Goal: Task Accomplishment & Management: Manage account settings

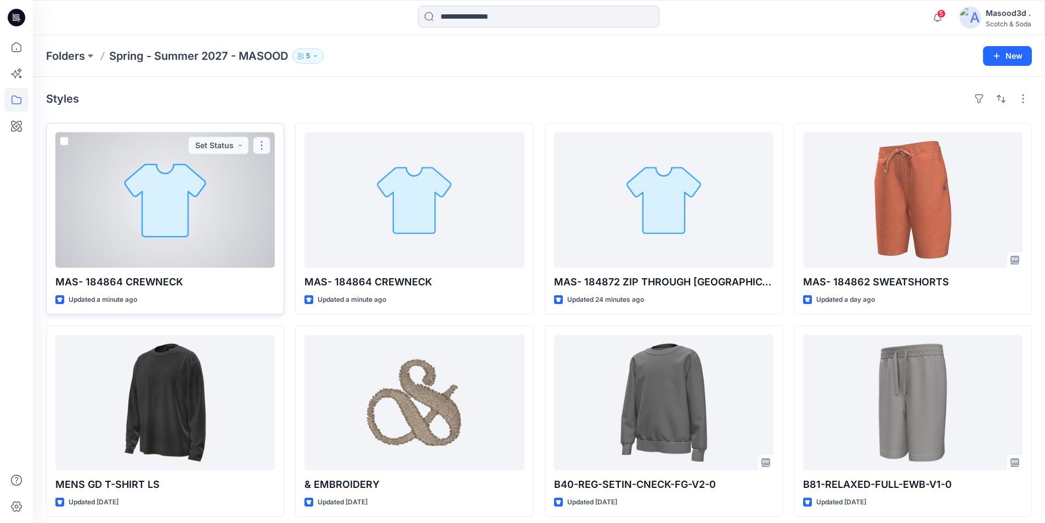
click at [263, 138] on button "button" at bounding box center [262, 146] width 18 height 18
click at [279, 174] on p "Edit" at bounding box center [282, 171] width 14 height 12
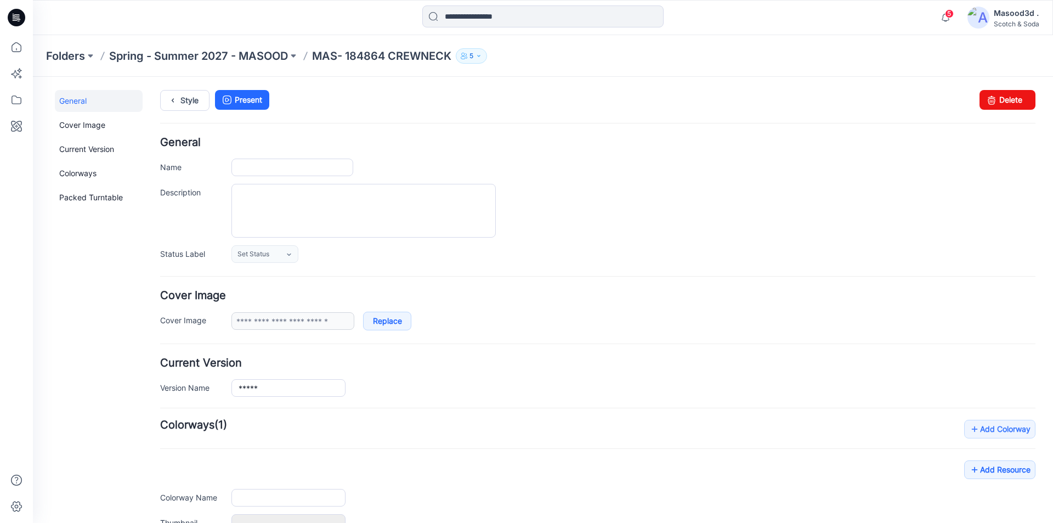
type input "**********"
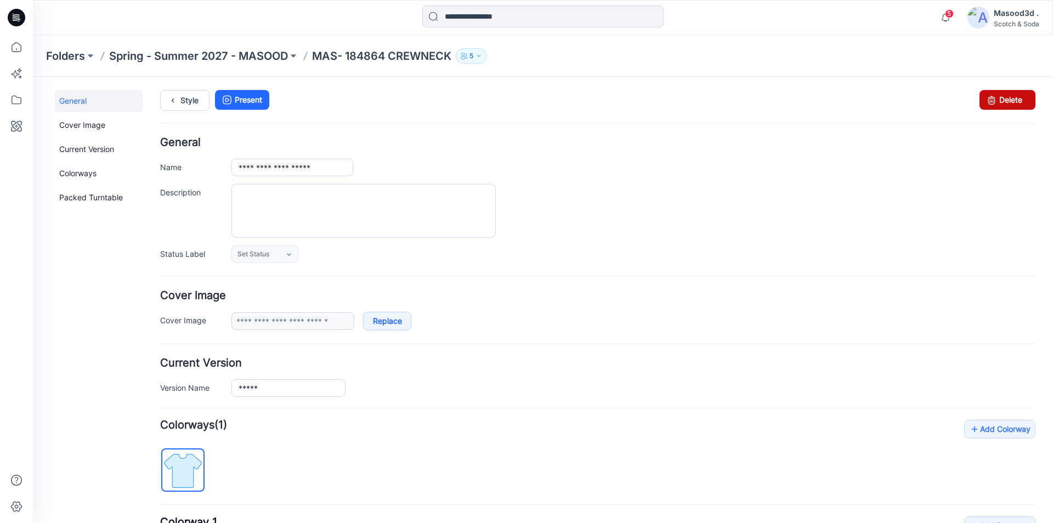
click at [1001, 99] on link "Delete" at bounding box center [1007, 100] width 56 height 20
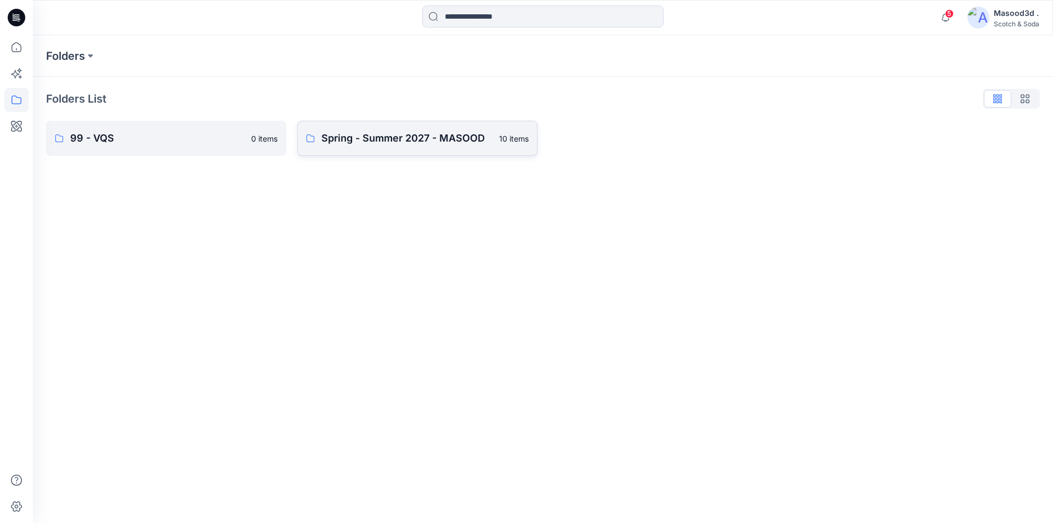
click at [395, 140] on p "Spring - Summer 2027 - MASOOD" at bounding box center [406, 138] width 171 height 15
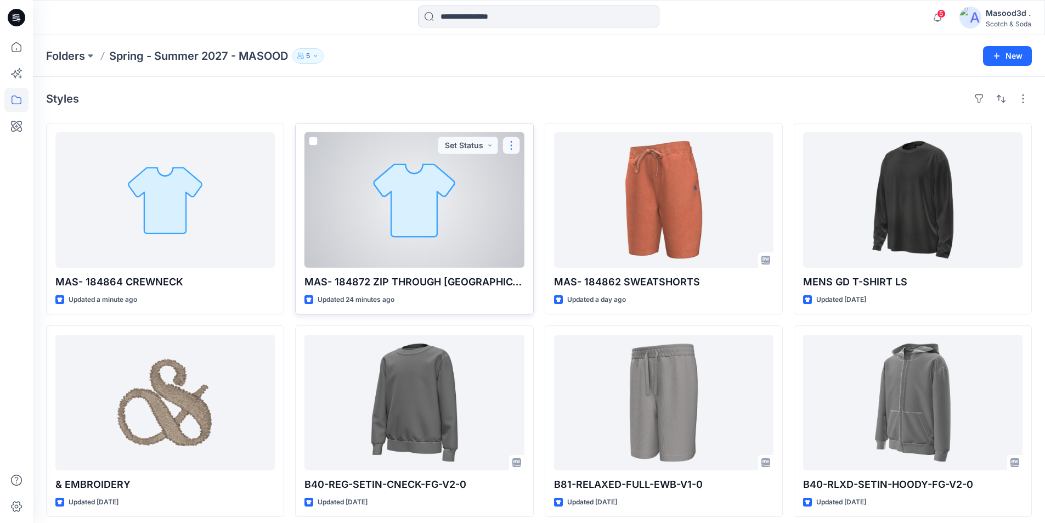
click at [517, 149] on button "button" at bounding box center [511, 146] width 18 height 18
click at [528, 175] on p "Edit" at bounding box center [531, 171] width 14 height 12
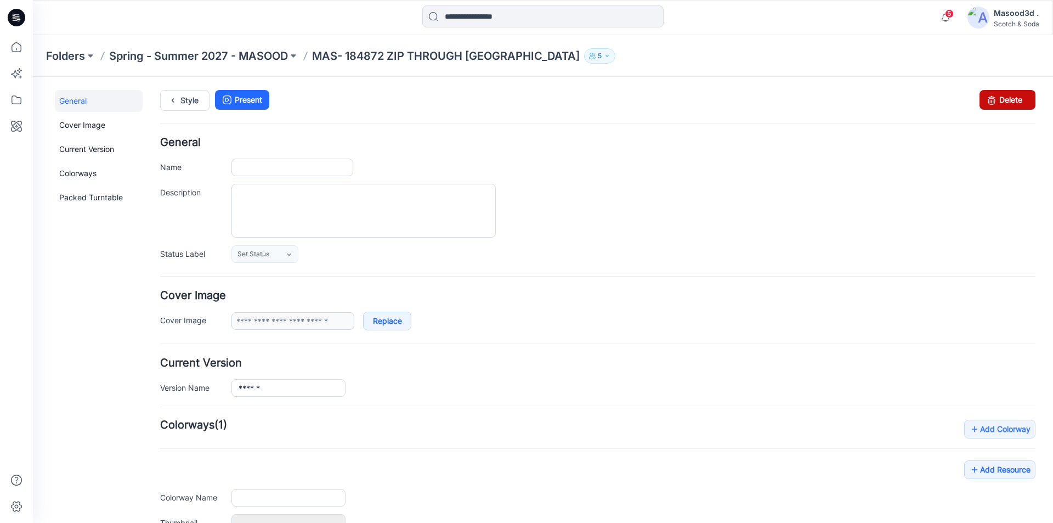
type input "**********"
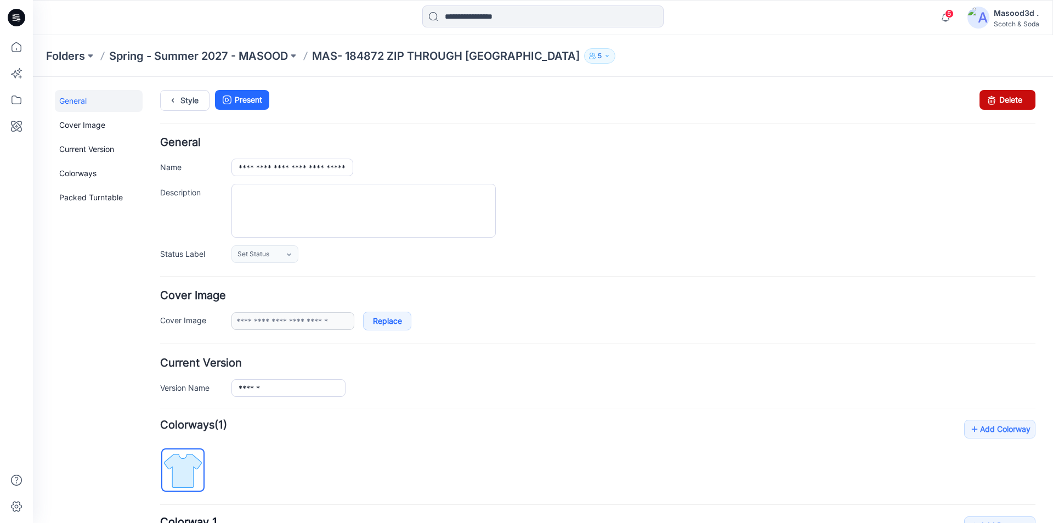
click at [1015, 93] on link "Delete" at bounding box center [1007, 100] width 56 height 20
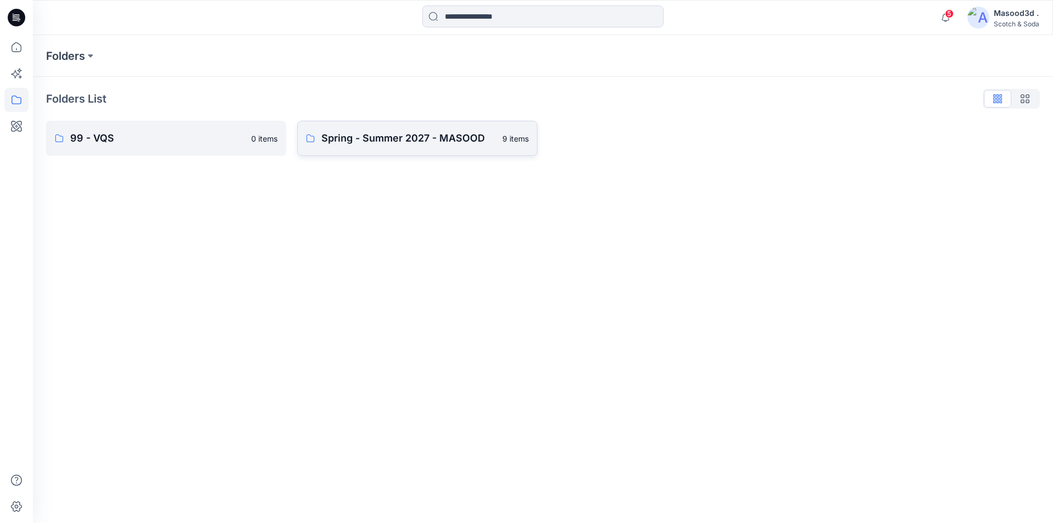
click at [354, 129] on link "Spring - Summer 2027 - MASOOD 9 items" at bounding box center [417, 138] width 240 height 35
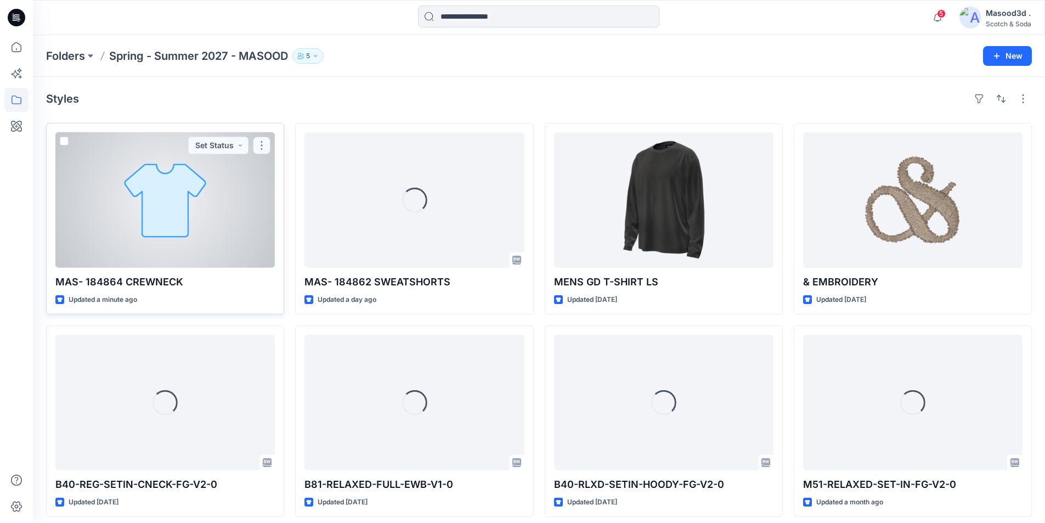
click at [265, 147] on button "button" at bounding box center [262, 146] width 18 height 18
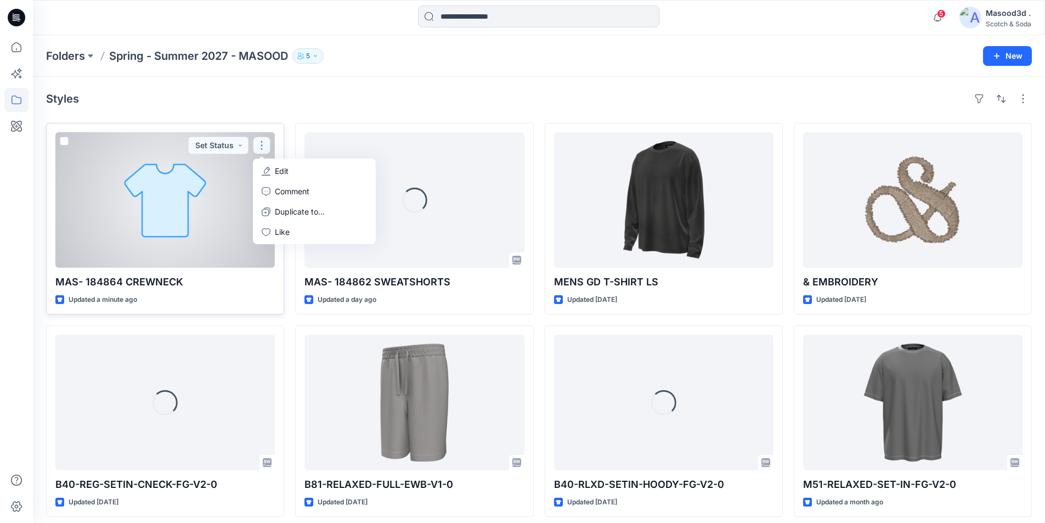
click at [302, 167] on button "Edit" at bounding box center [314, 171] width 118 height 20
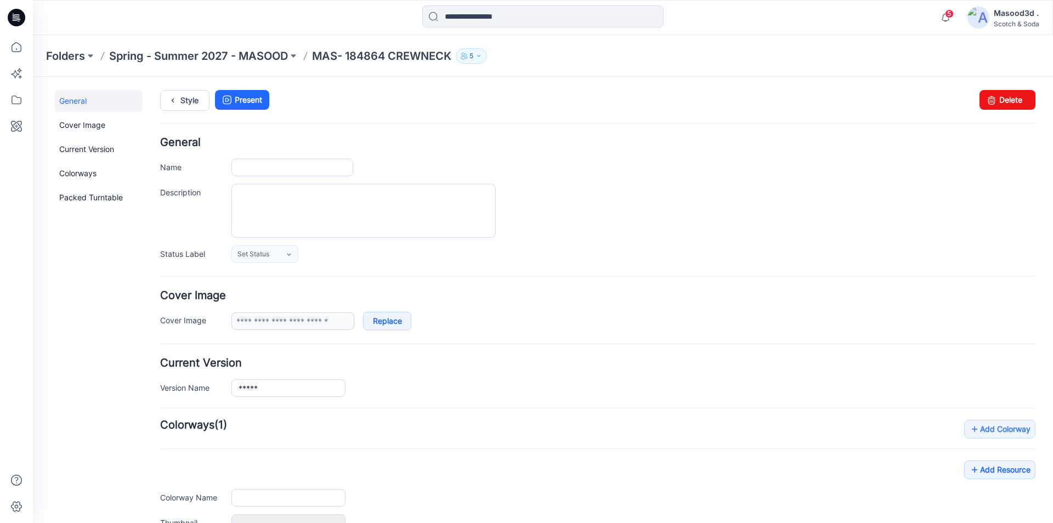
type input "**********"
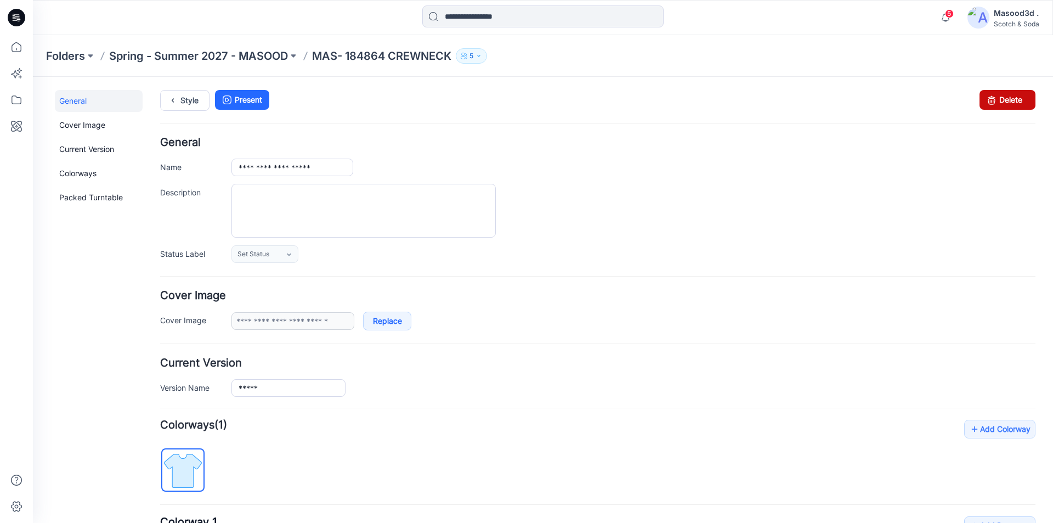
drag, startPoint x: 1004, startPoint y: 99, endPoint x: 597, endPoint y: 135, distance: 408.6
click at [1004, 99] on link "Delete" at bounding box center [1007, 100] width 56 height 20
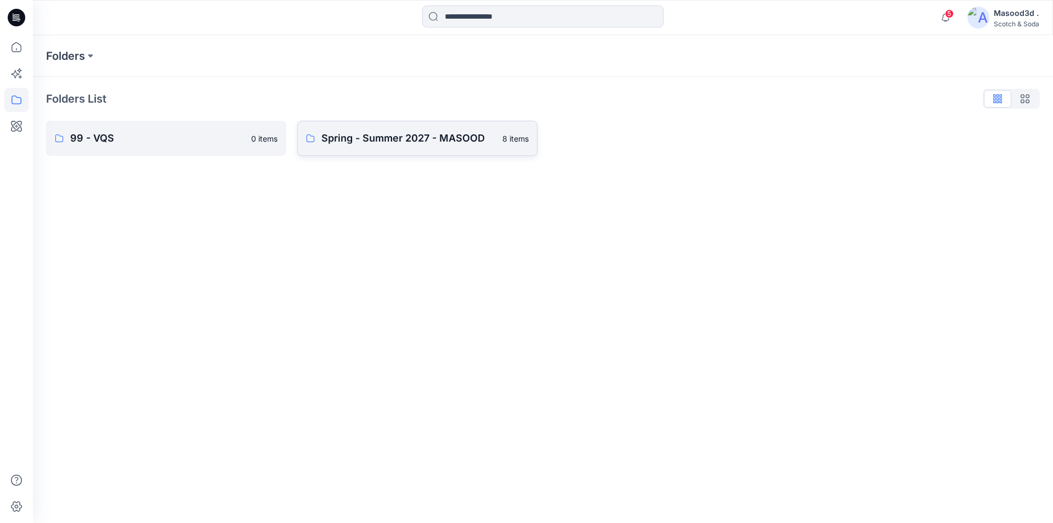
click at [394, 149] on link "Spring - Summer 2027 - MASOOD 8 items" at bounding box center [417, 138] width 240 height 35
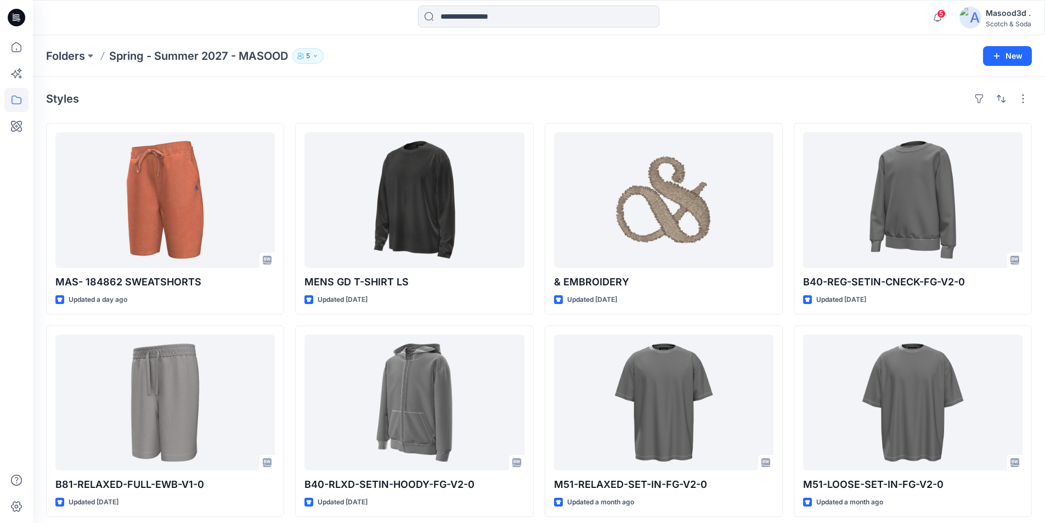
click at [409, 86] on div "Styles MAS- 184862 SWEATSHORTS Updated a day ago B81-RELAXED-FULL-EWB-V1-0 Upda…" at bounding box center [539, 303] width 1012 height 453
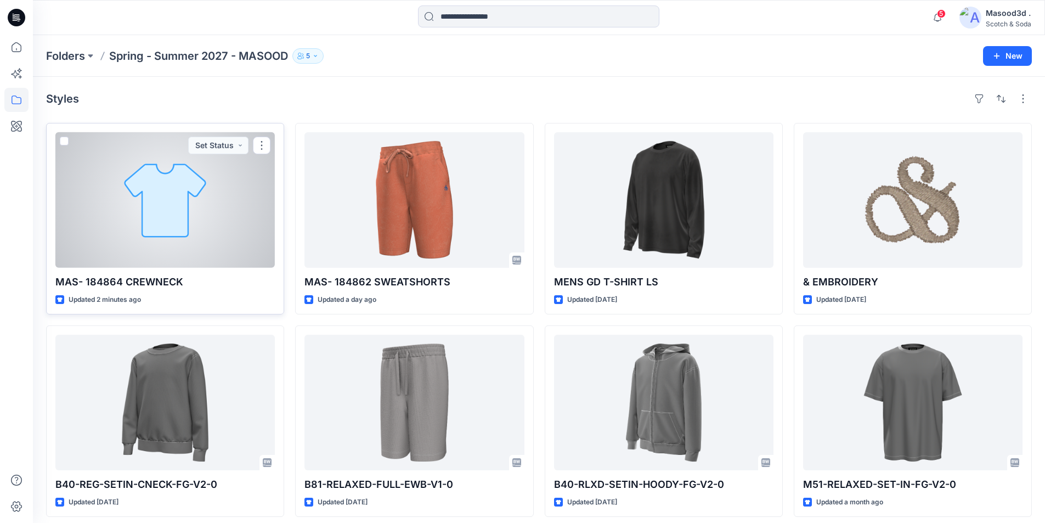
click at [194, 192] on div at bounding box center [164, 199] width 219 height 135
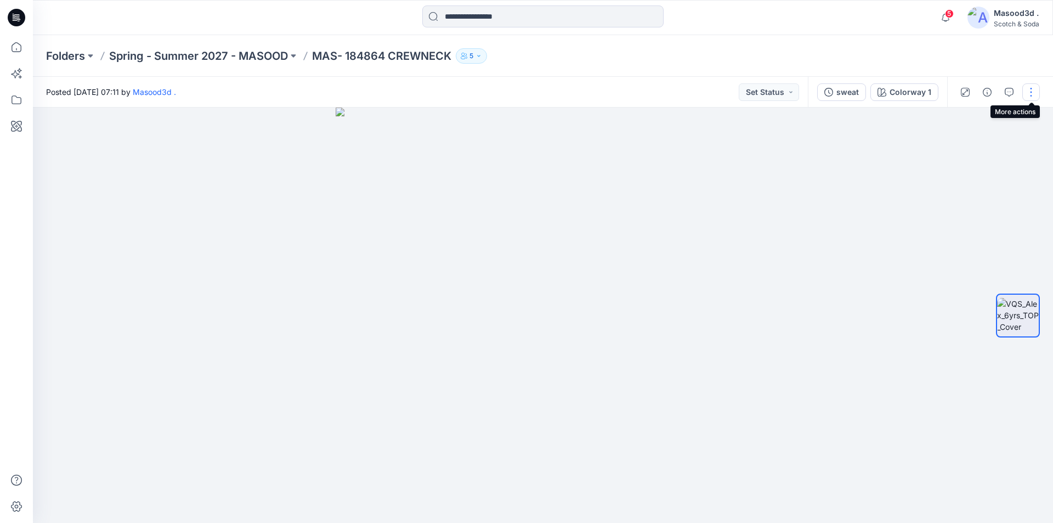
click at [1028, 90] on button "button" at bounding box center [1031, 92] width 18 height 18
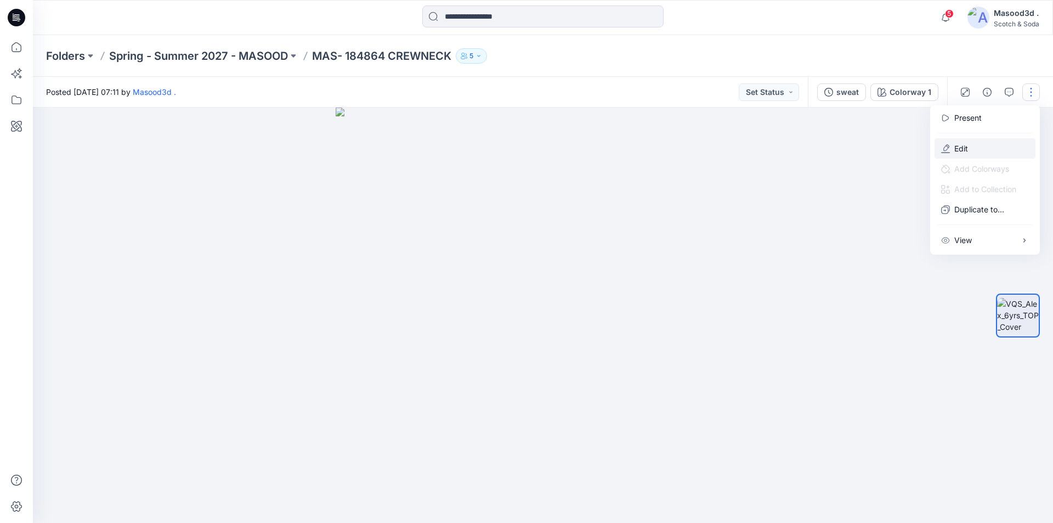
click at [944, 150] on icon "button" at bounding box center [945, 148] width 9 height 9
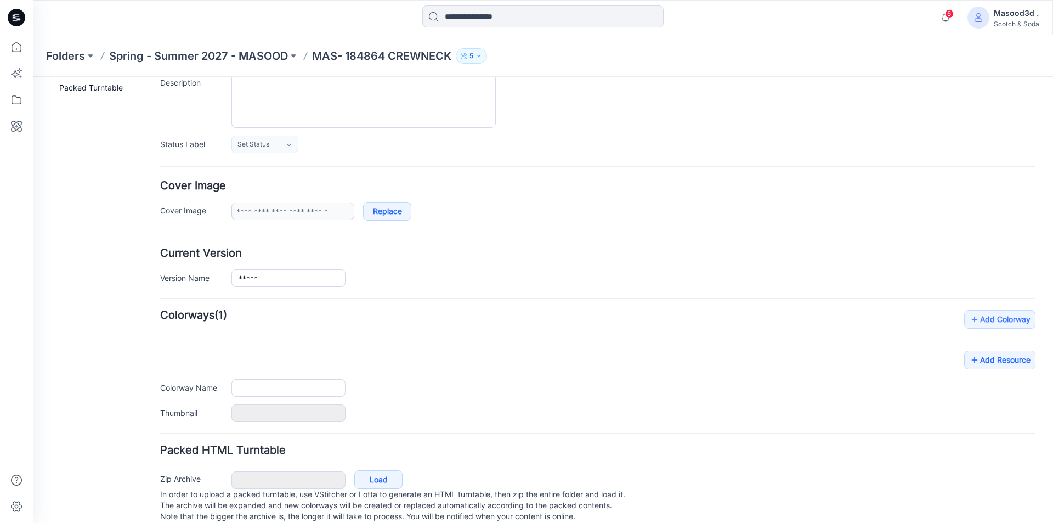
type input "**********"
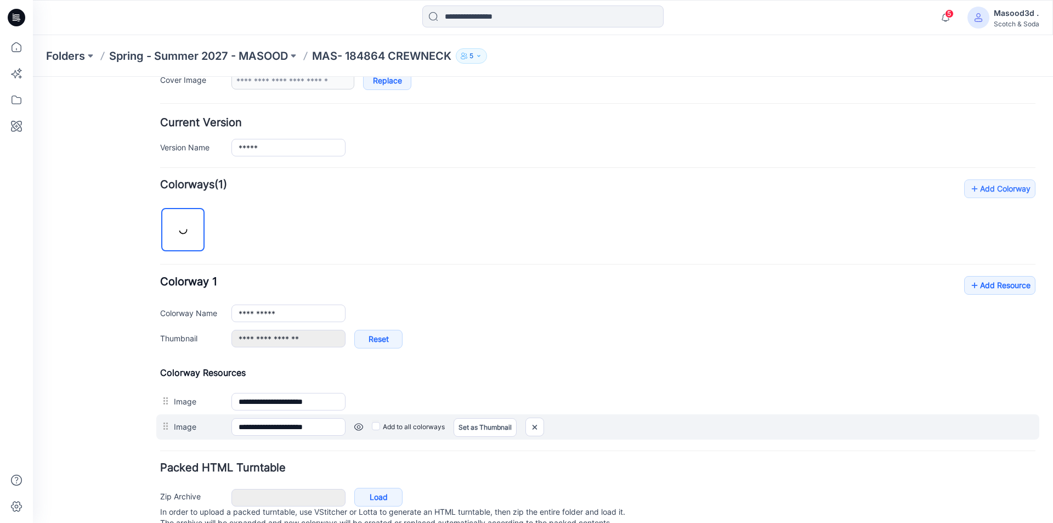
scroll to position [274, 0]
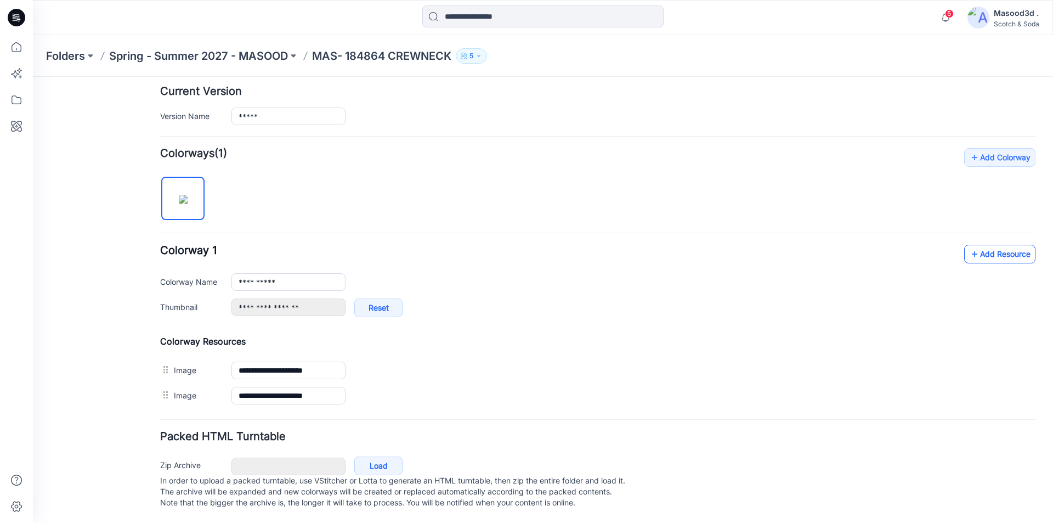
click at [992, 252] on link "Add Resource" at bounding box center [999, 254] width 71 height 19
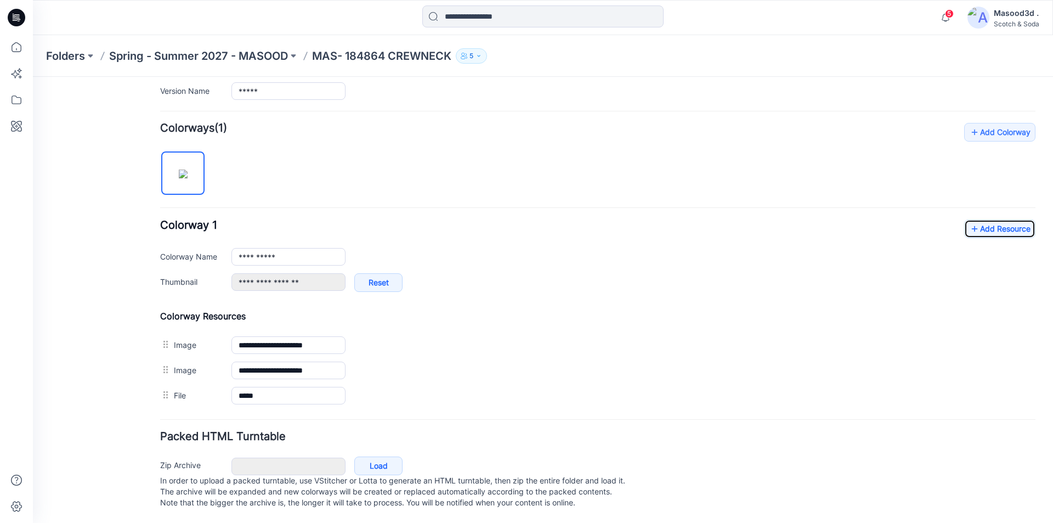
scroll to position [0, 0]
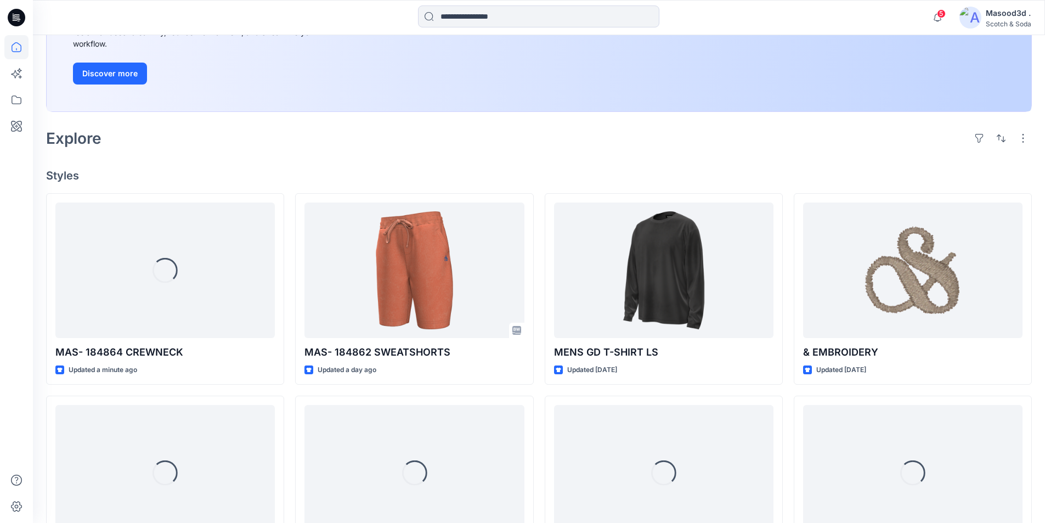
scroll to position [219, 0]
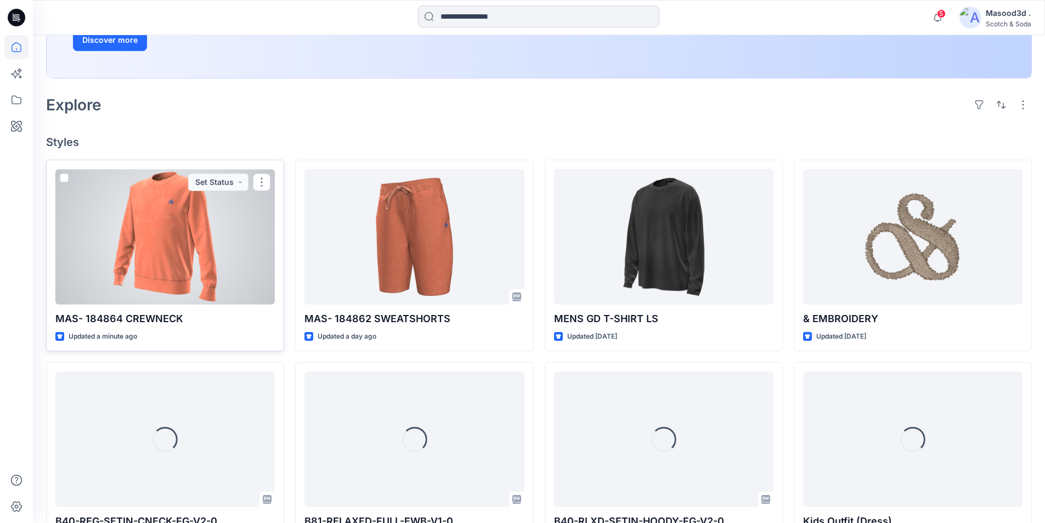
click at [171, 268] on div at bounding box center [164, 236] width 219 height 135
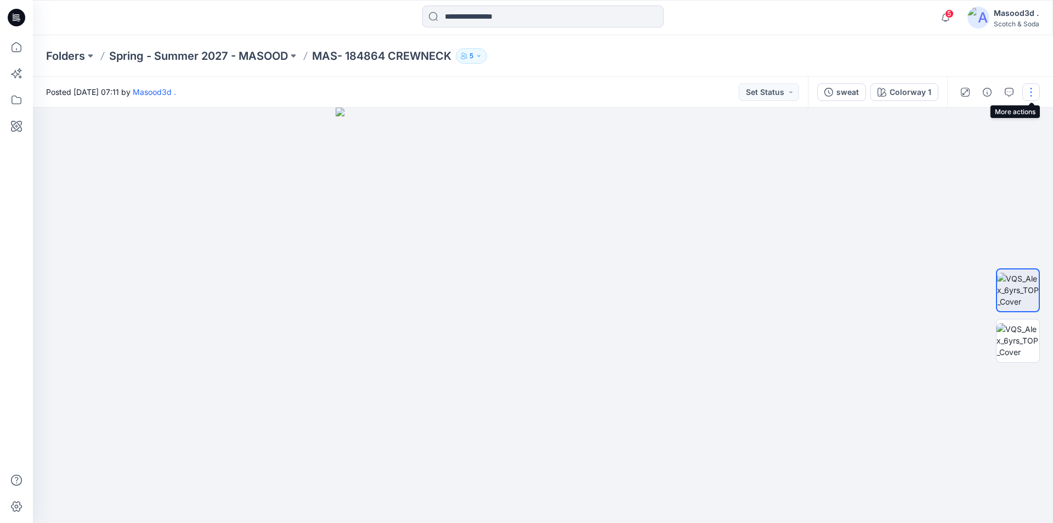
click at [1032, 94] on button "button" at bounding box center [1031, 92] width 18 height 18
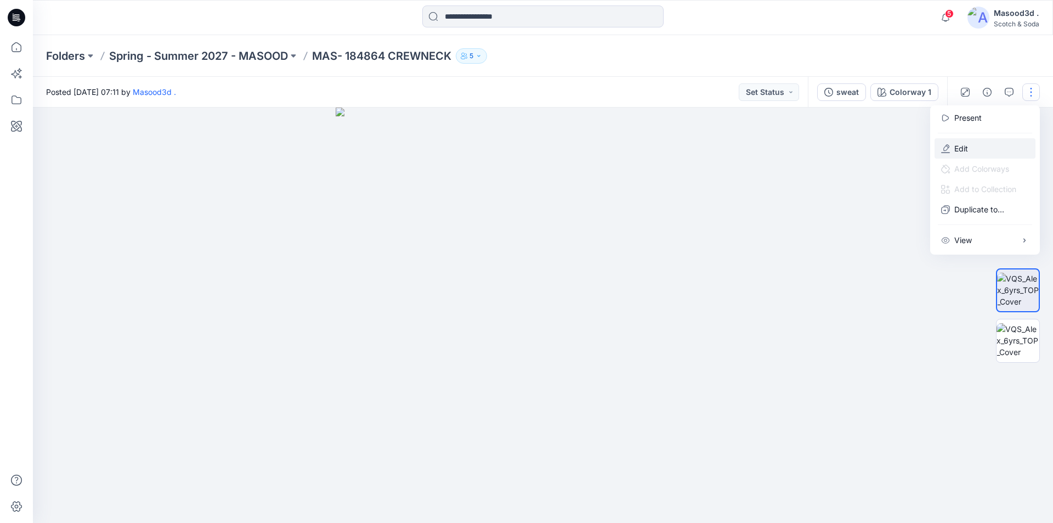
click at [959, 153] on p "Edit" at bounding box center [961, 149] width 14 height 12
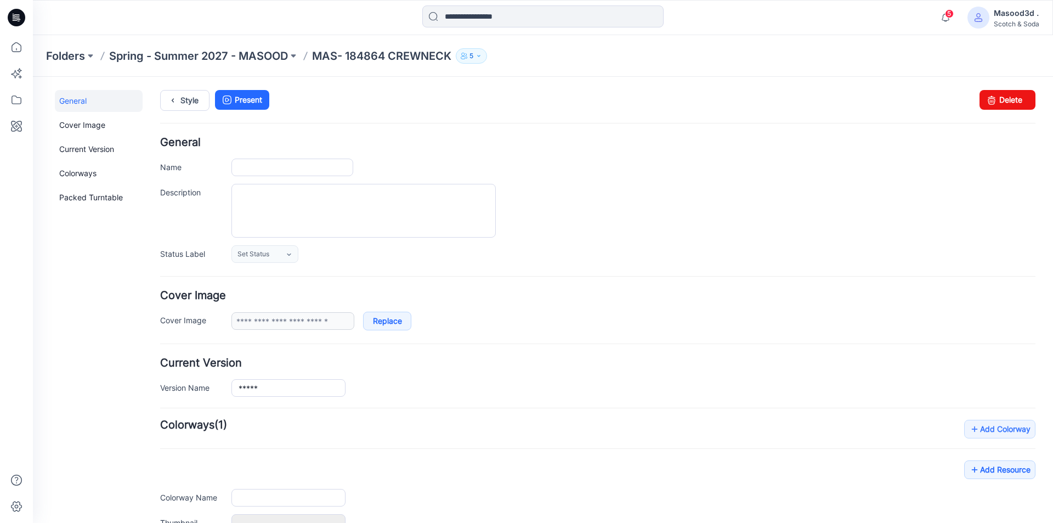
type input "**********"
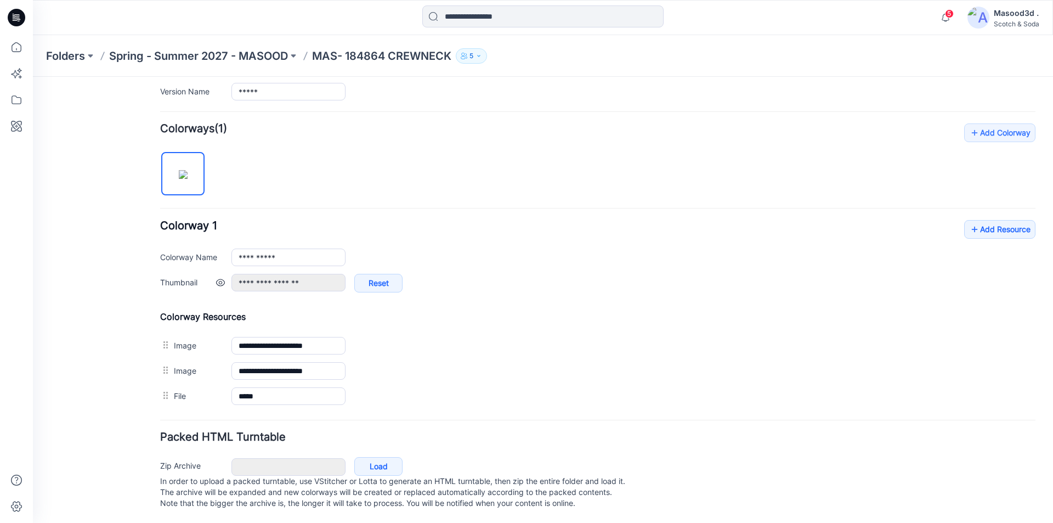
scroll to position [308, 0]
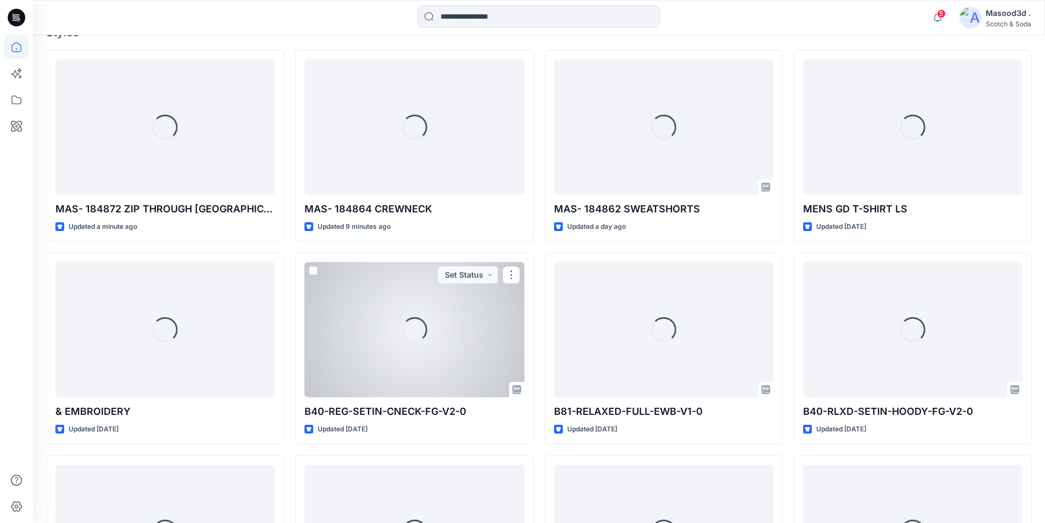
scroll to position [274, 0]
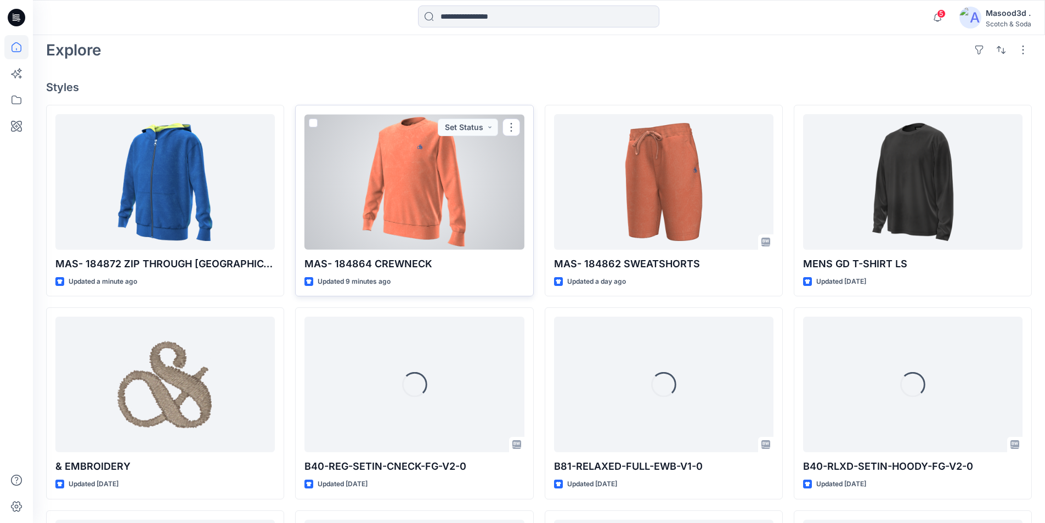
click at [348, 178] on div at bounding box center [413, 181] width 219 height 135
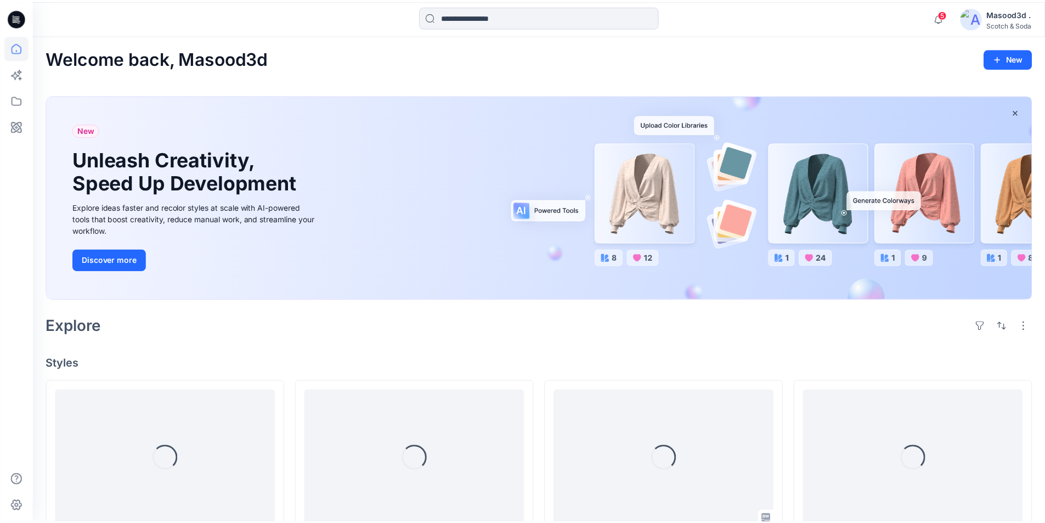
scroll to position [274, 0]
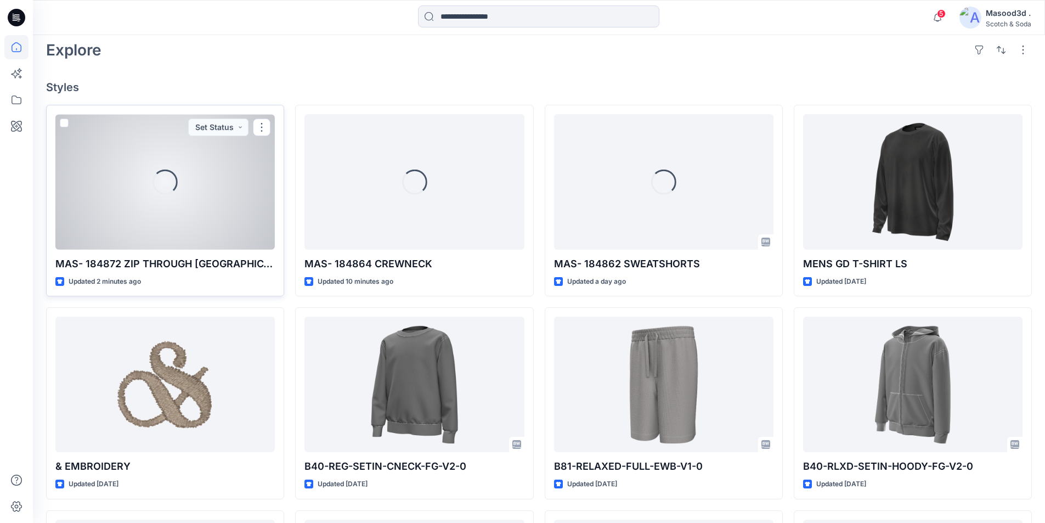
click at [177, 203] on div "Loading..." at bounding box center [164, 181] width 219 height 135
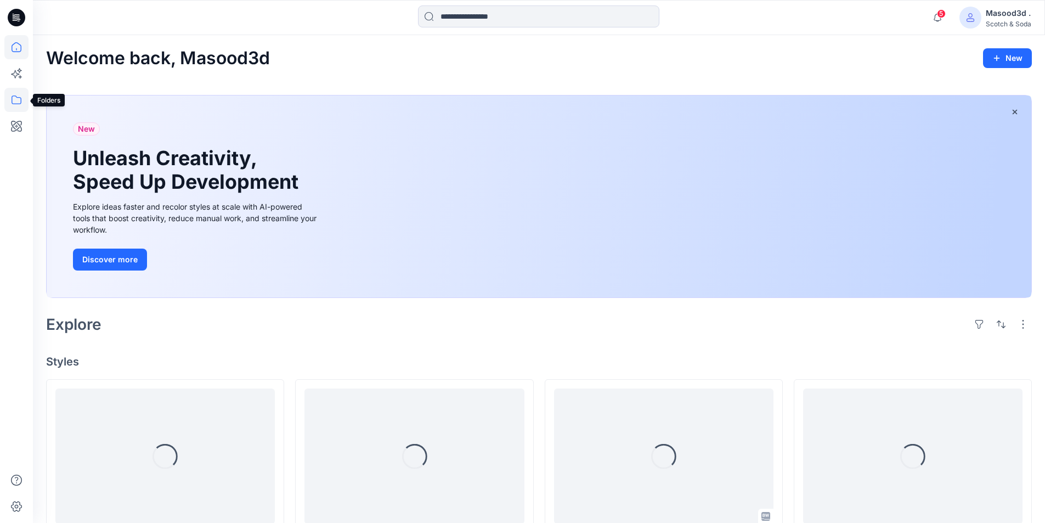
click at [22, 100] on icon at bounding box center [16, 100] width 24 height 24
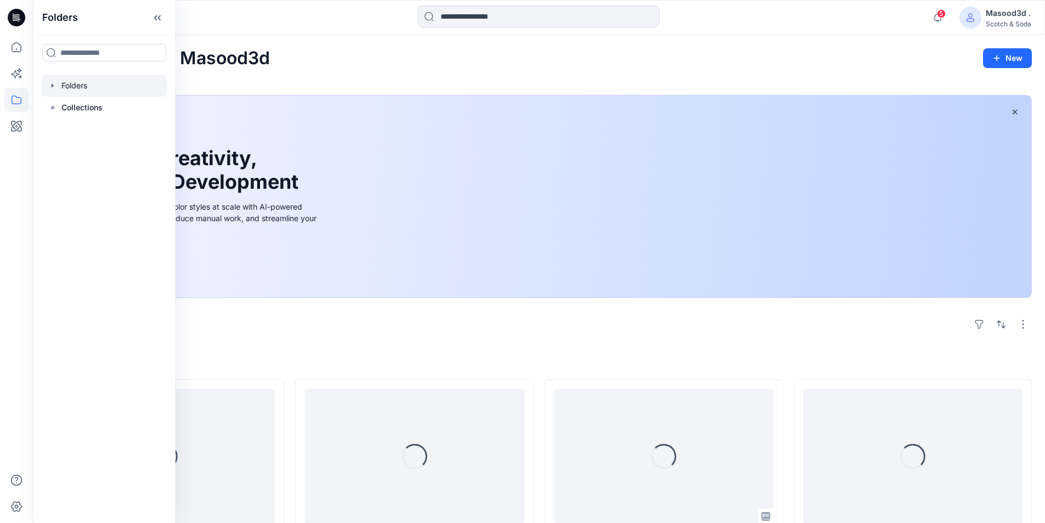
click at [66, 81] on div at bounding box center [104, 86] width 125 height 22
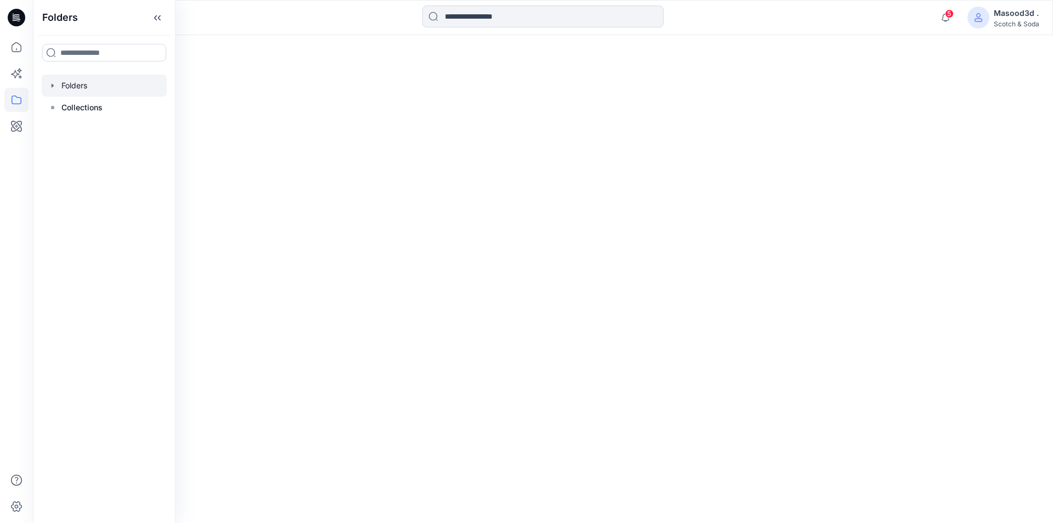
click at [56, 85] on icon "button" at bounding box center [52, 85] width 9 height 9
click at [107, 132] on p "Spring - Summer 2027 - MASOOD" at bounding box center [130, 129] width 116 height 13
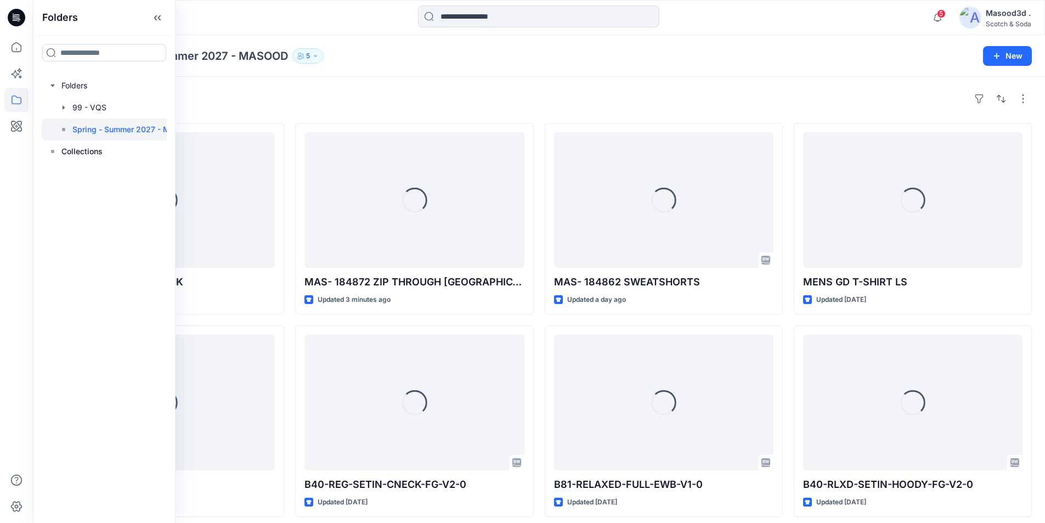
click at [458, 94] on div "Styles" at bounding box center [539, 99] width 986 height 18
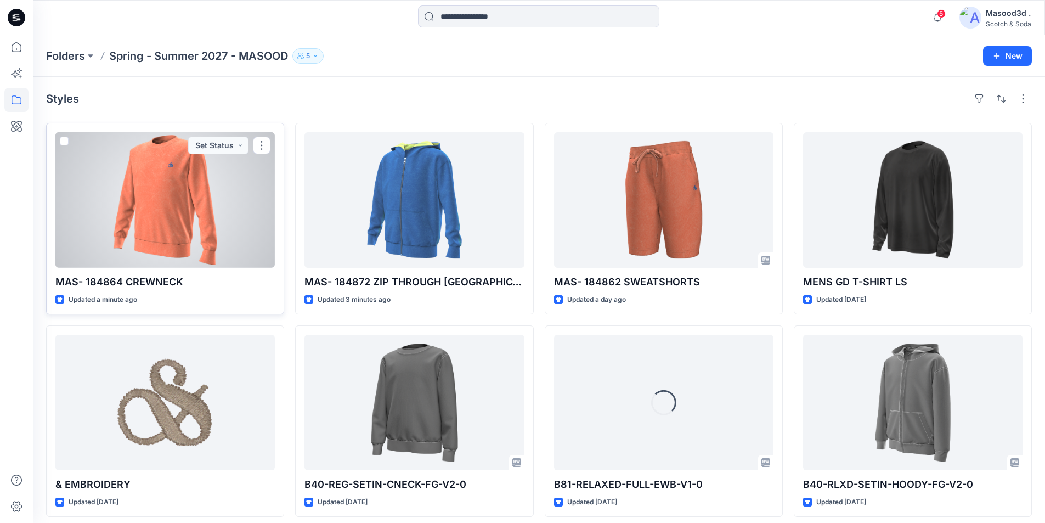
click at [214, 214] on div at bounding box center [164, 199] width 219 height 135
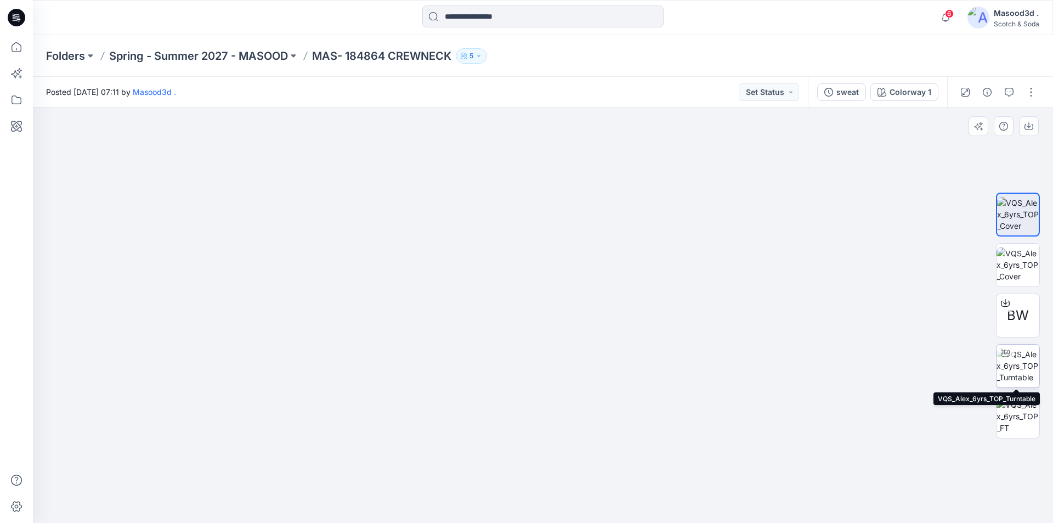
click at [1017, 364] on img at bounding box center [1017, 365] width 43 height 35
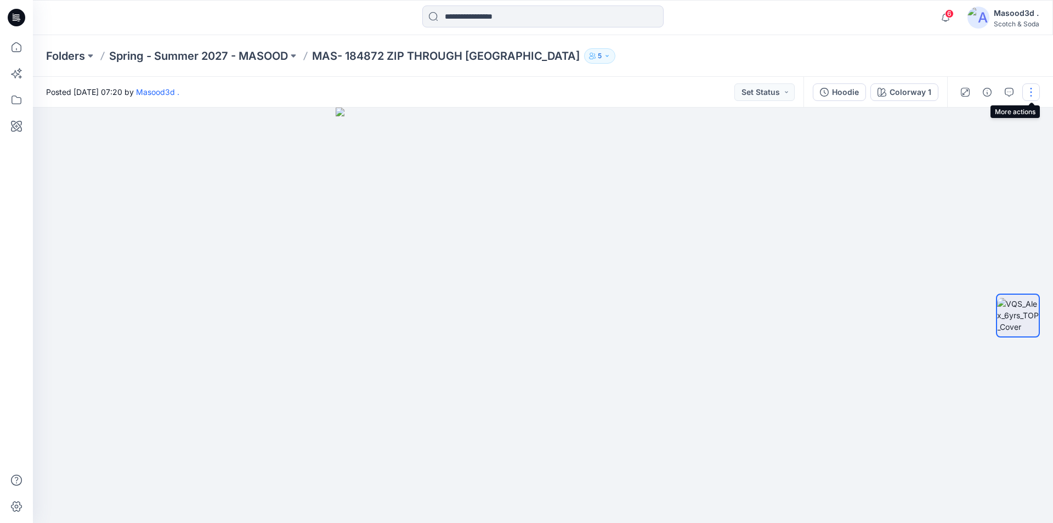
click at [1029, 87] on button "button" at bounding box center [1031, 92] width 18 height 18
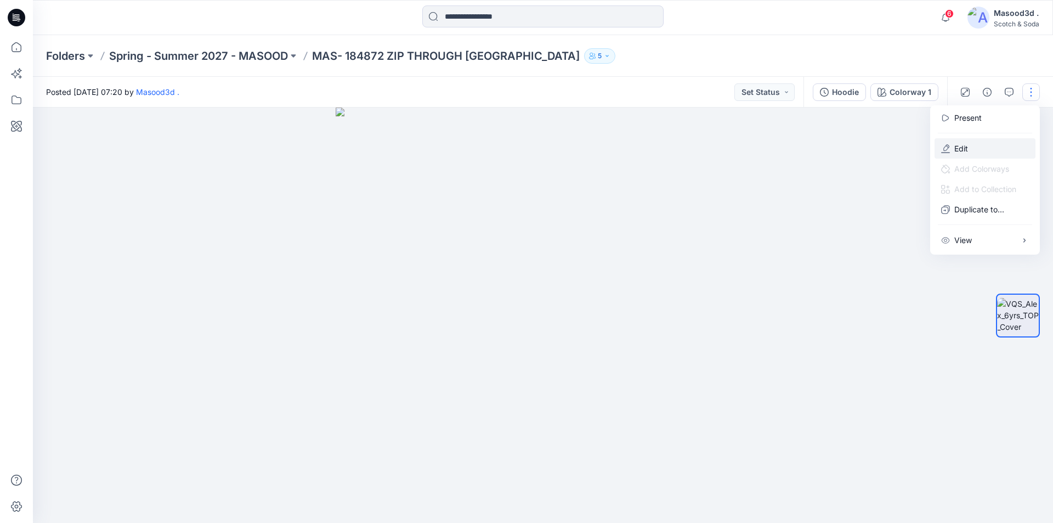
click at [959, 146] on p "Edit" at bounding box center [961, 149] width 14 height 12
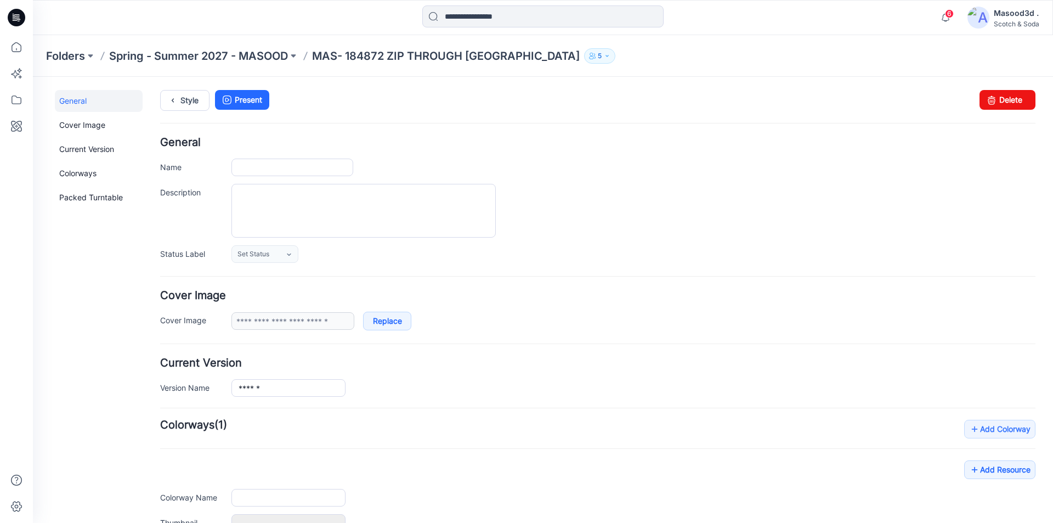
type input "**********"
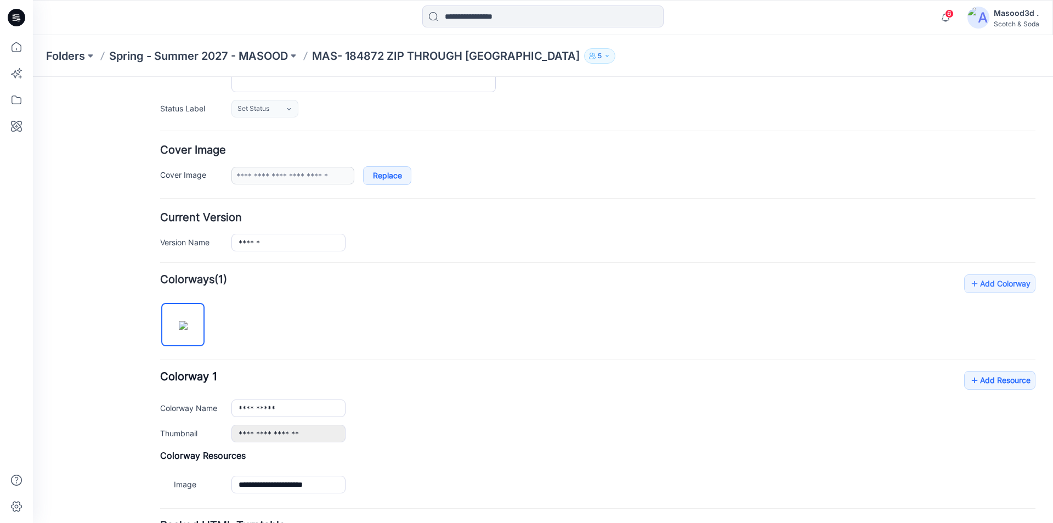
scroll to position [165, 0]
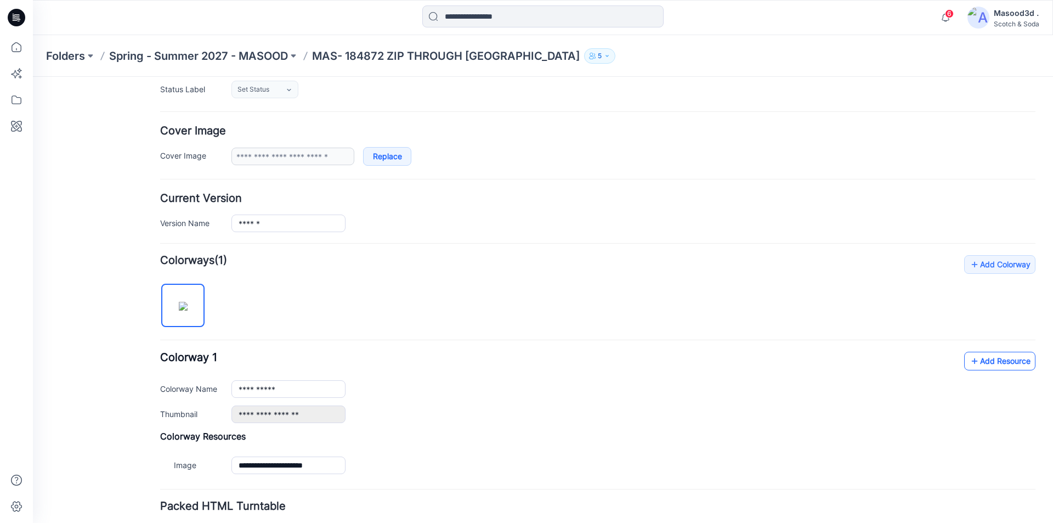
click at [989, 364] on link "Add Resource" at bounding box center [999, 361] width 71 height 19
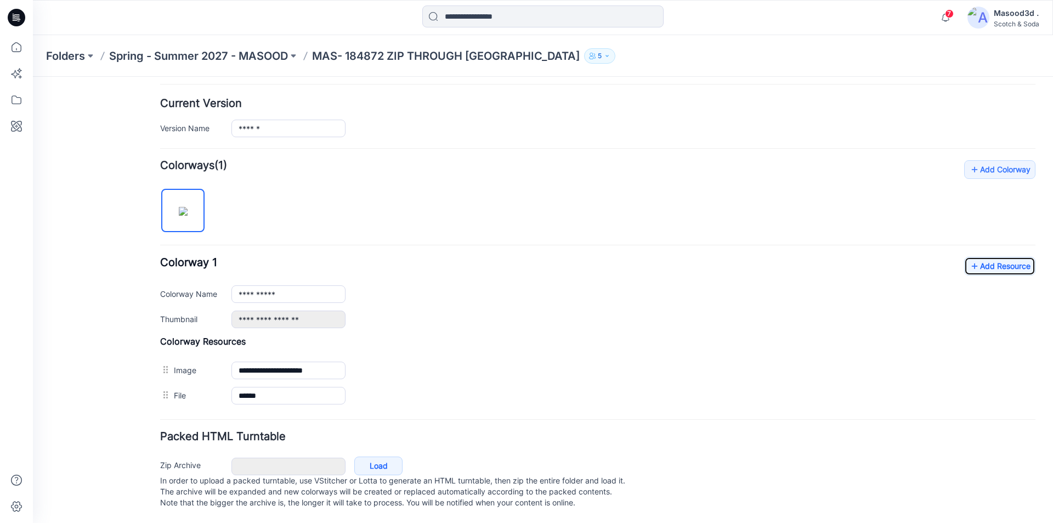
scroll to position [270, 0]
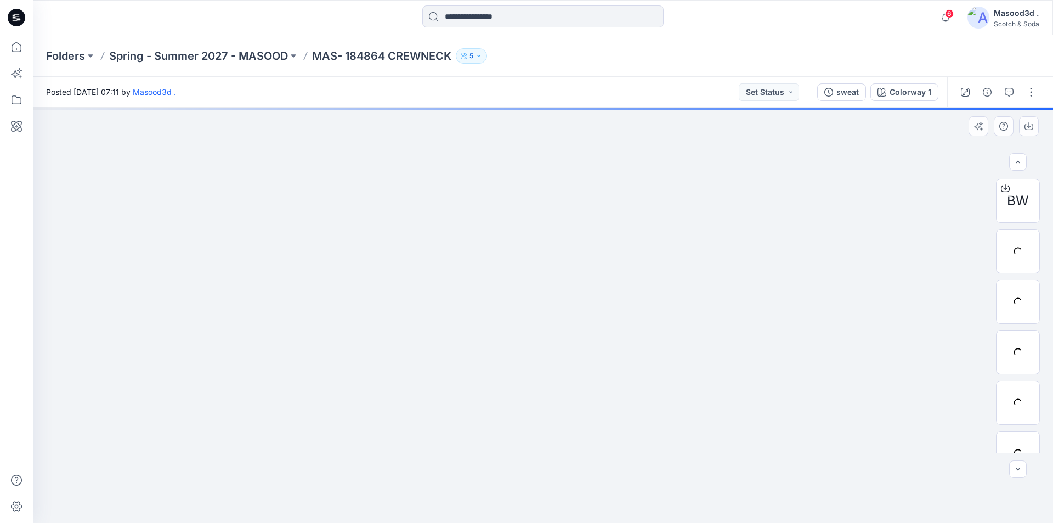
scroll to position [224, 0]
